Goal: Find specific page/section: Find specific page/section

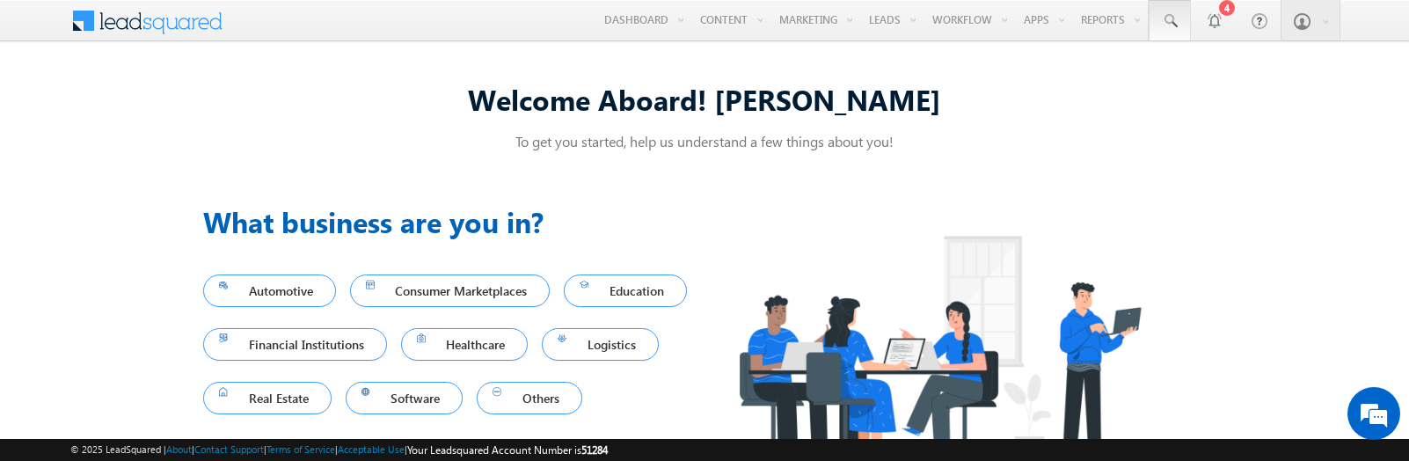
click at [1169, 21] on span at bounding box center [1170, 21] width 18 height 18
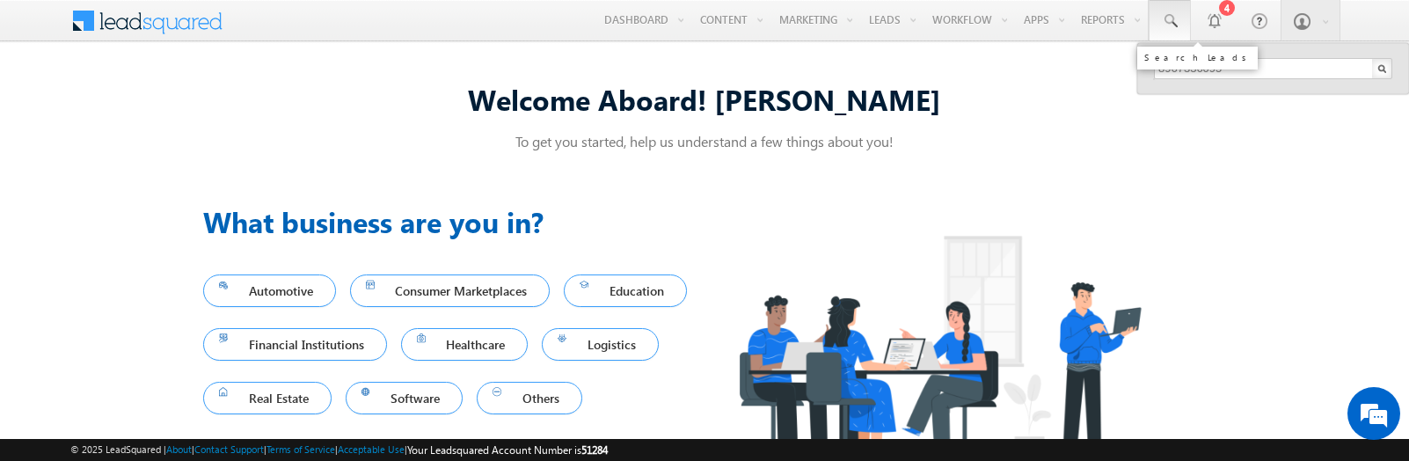
type input "8967336095"
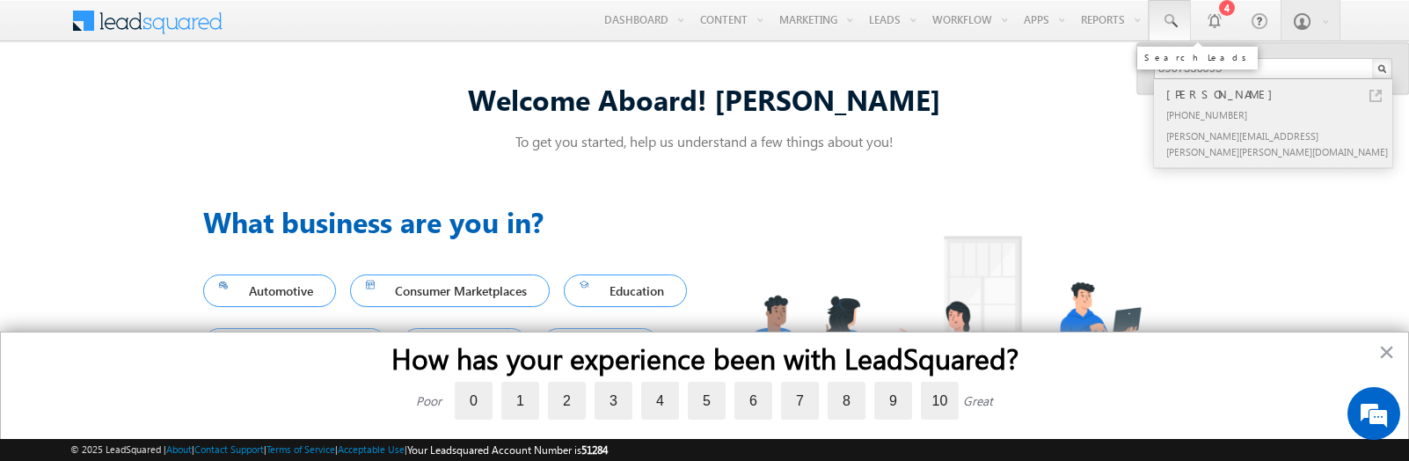
click at [1280, 94] on div "[PERSON_NAME]" at bounding box center [1281, 93] width 236 height 19
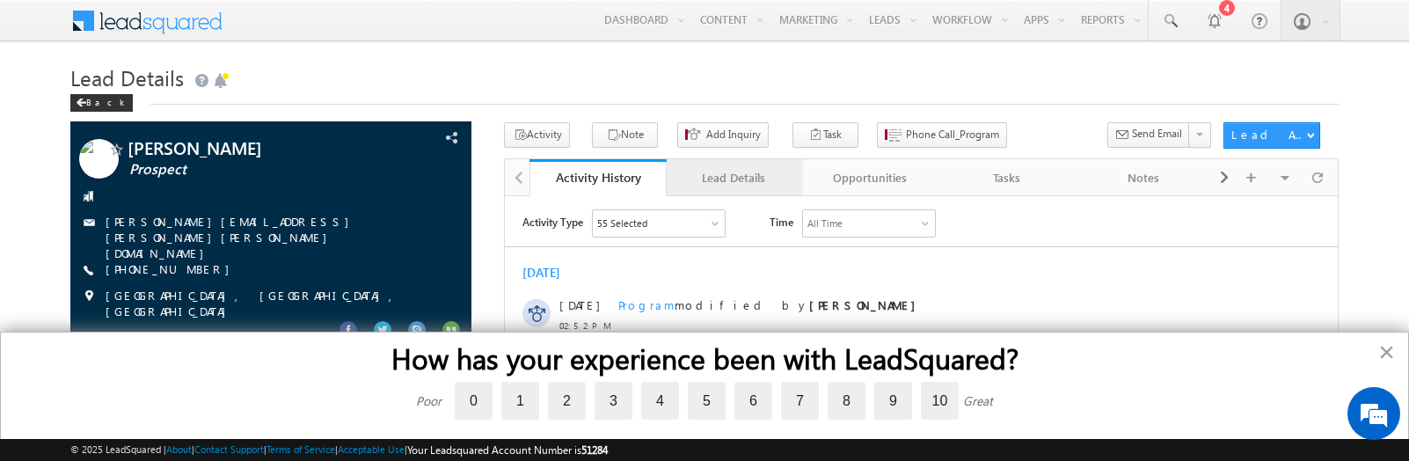
click at [733, 178] on div "Lead Details" at bounding box center [734, 177] width 106 height 21
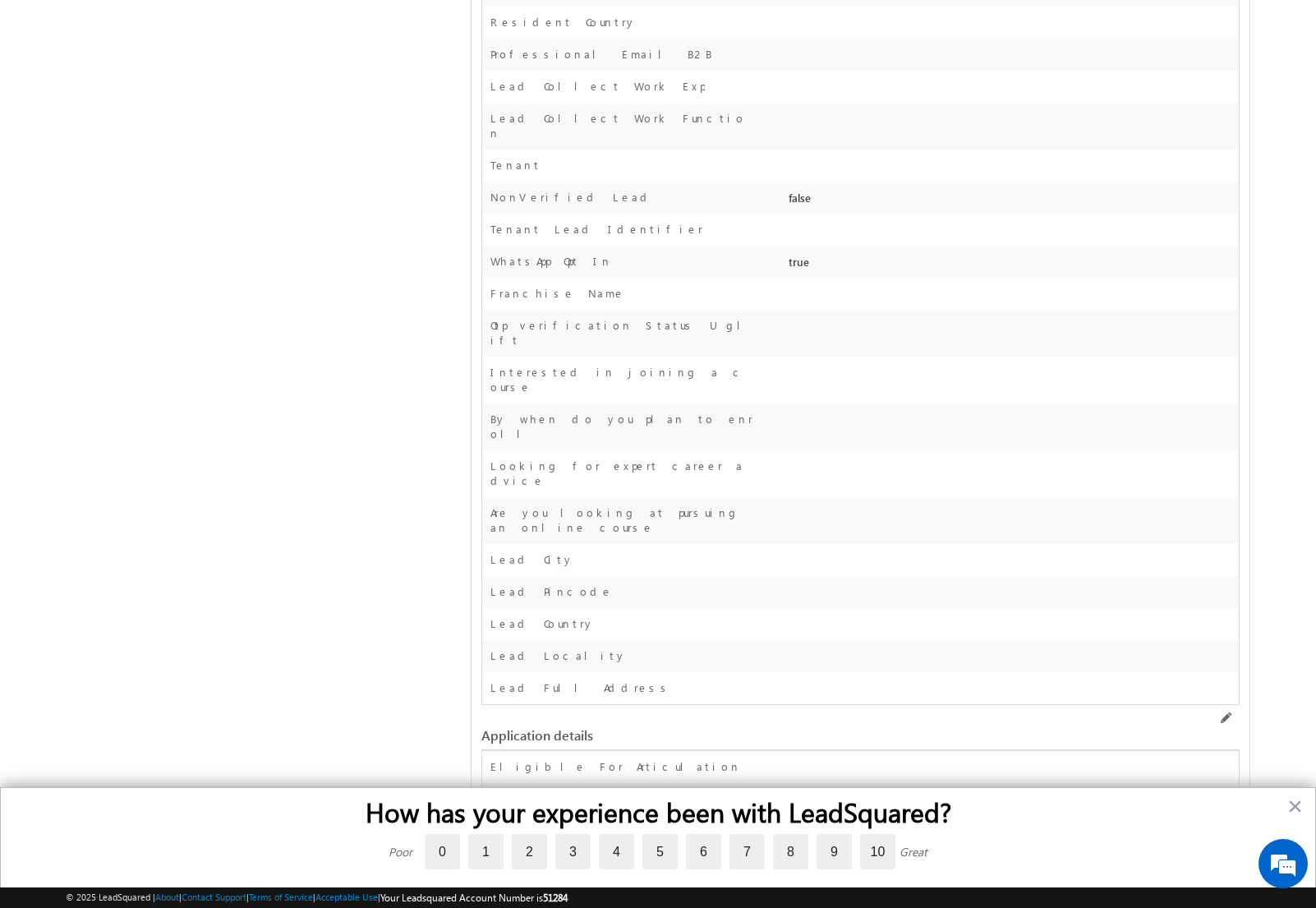
scroll to position [1262, 0]
